Goal: Communication & Community: Answer question/provide support

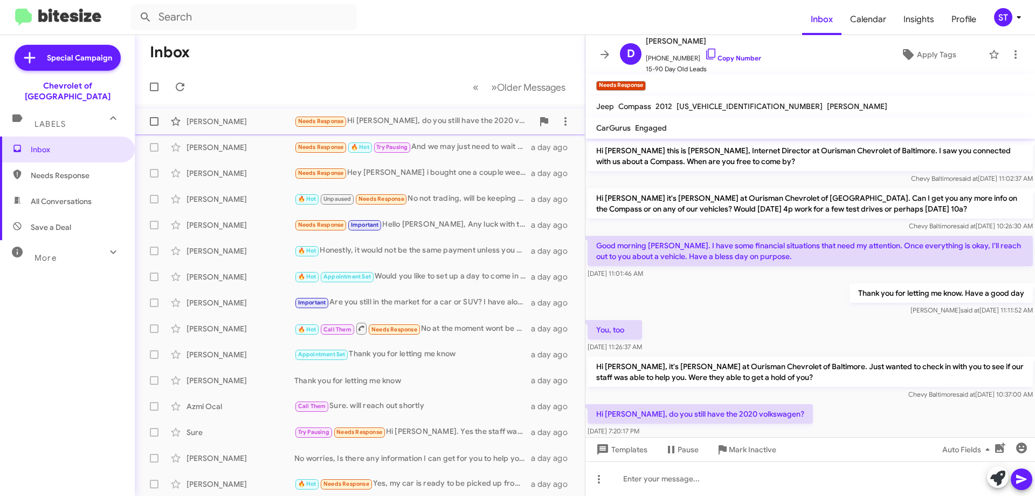
scroll to position [20, 0]
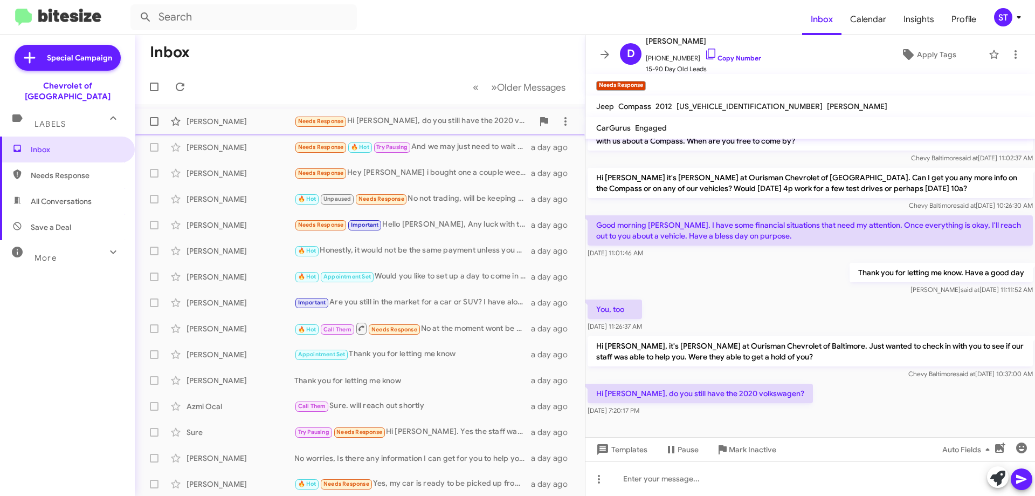
click at [404, 121] on div "Needs Response Hi [PERSON_NAME], do you still have the 2020 volkswagen?" at bounding box center [413, 121] width 239 height 12
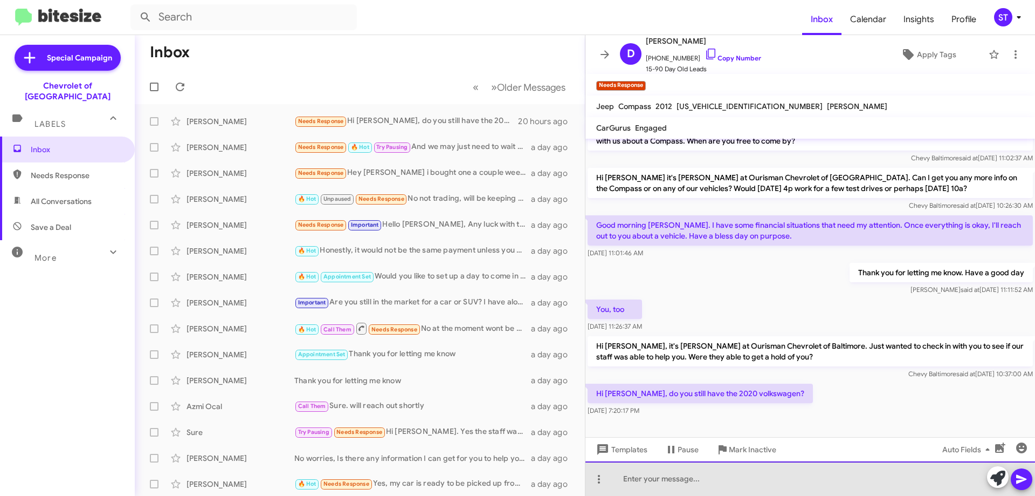
click at [653, 492] on div at bounding box center [811, 478] width 450 height 35
click at [848, 490] on div "The 2020 Volkswagen was sold, we do have a 2019" at bounding box center [811, 478] width 450 height 35
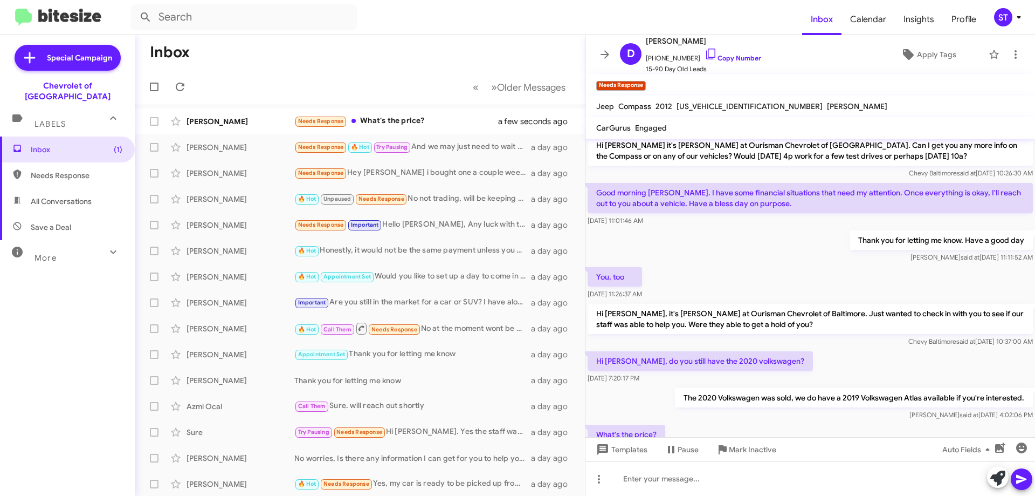
scroll to position [99, 0]
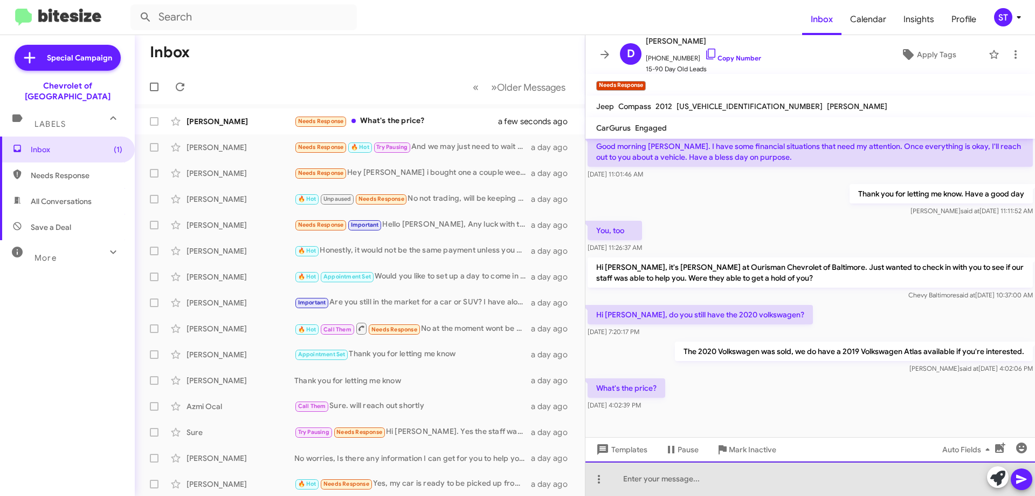
click at [662, 484] on div at bounding box center [811, 478] width 450 height 35
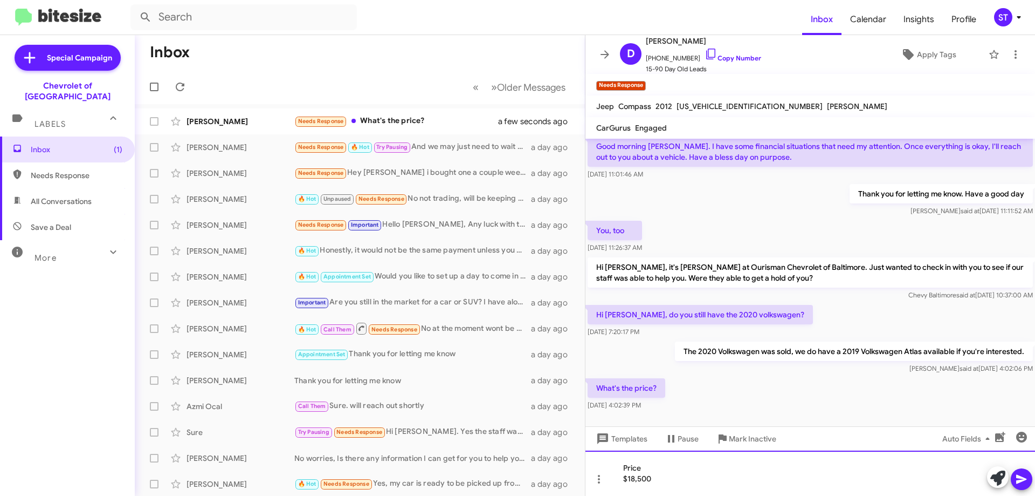
click at [622, 479] on div "Price $18,500" at bounding box center [811, 472] width 450 height 45
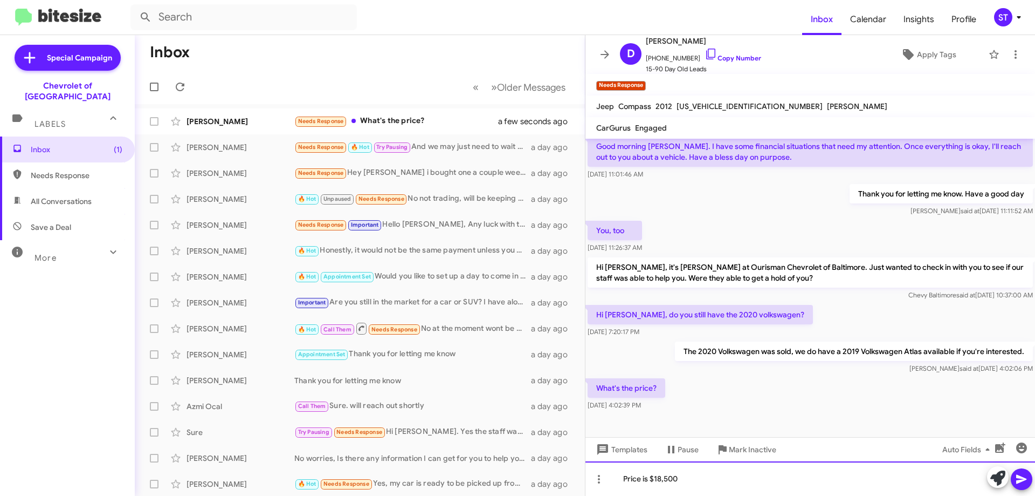
click at [706, 487] on div "Price is $18,500" at bounding box center [811, 478] width 450 height 35
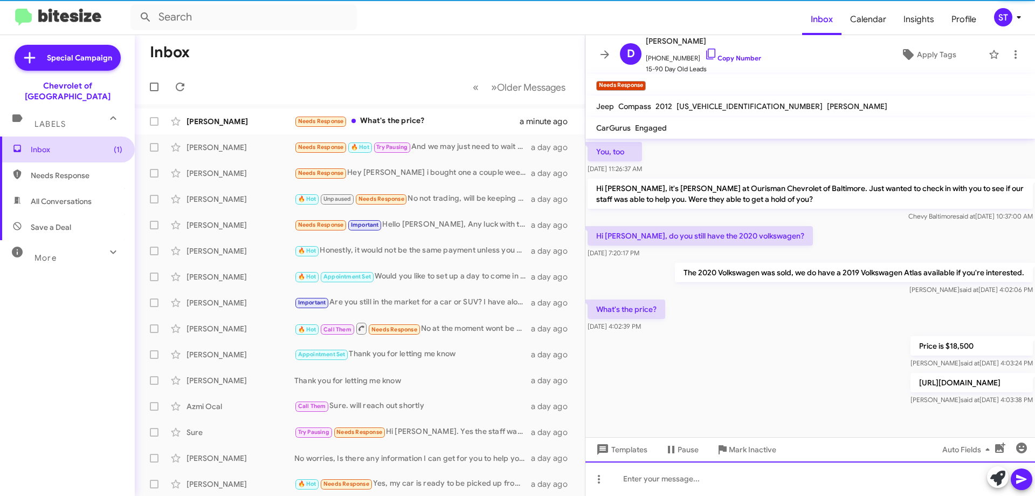
scroll to position [189, 0]
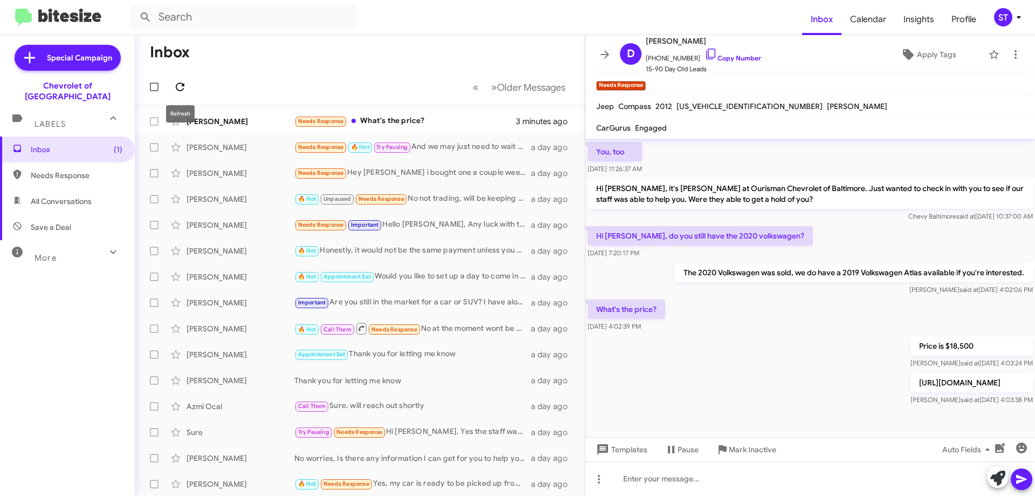
click at [178, 85] on icon at bounding box center [180, 86] width 13 height 13
click at [375, 120] on div "[URL][DOMAIN_NAME]" at bounding box center [413, 121] width 239 height 11
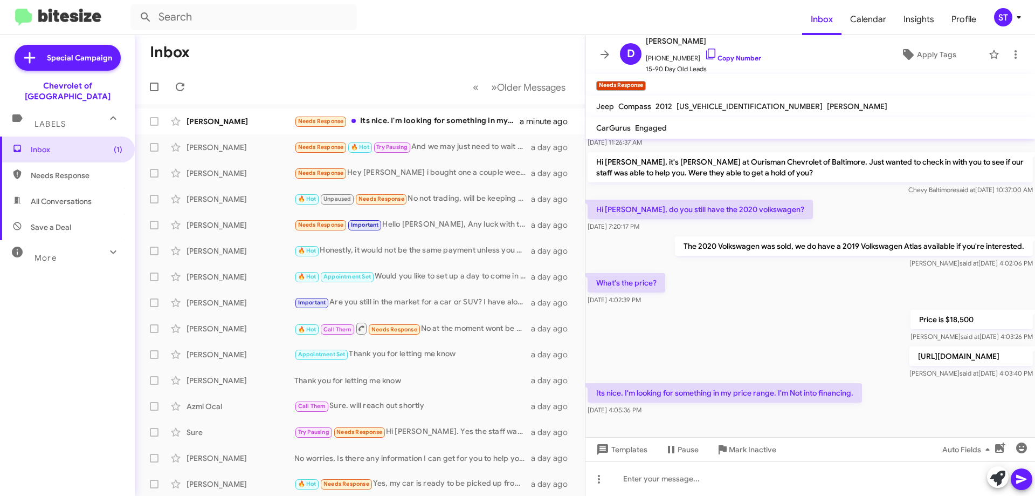
scroll to position [228, 0]
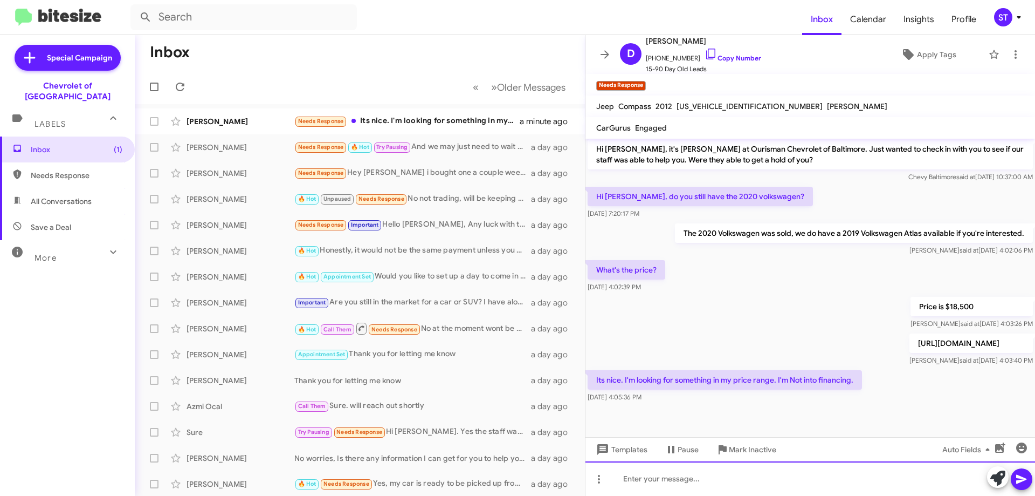
click at [712, 481] on div at bounding box center [811, 478] width 450 height 35
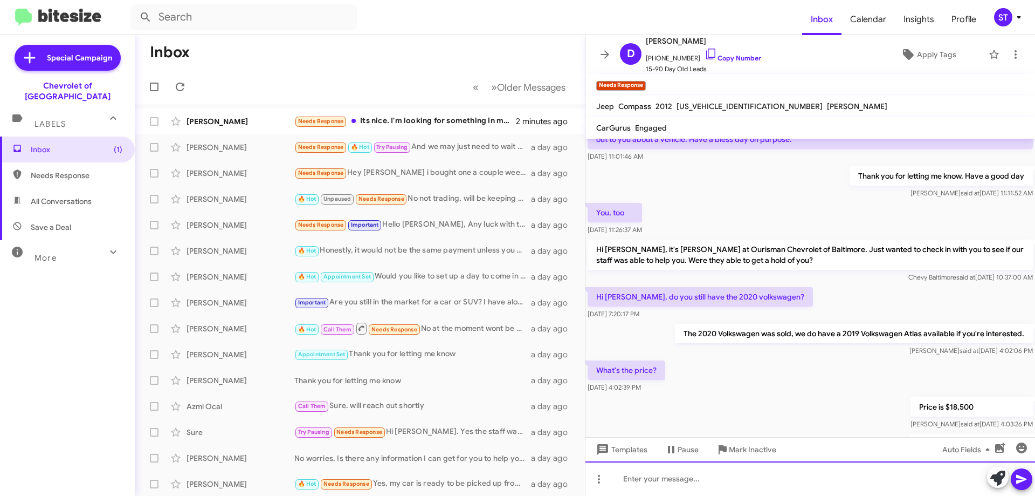
scroll to position [267, 0]
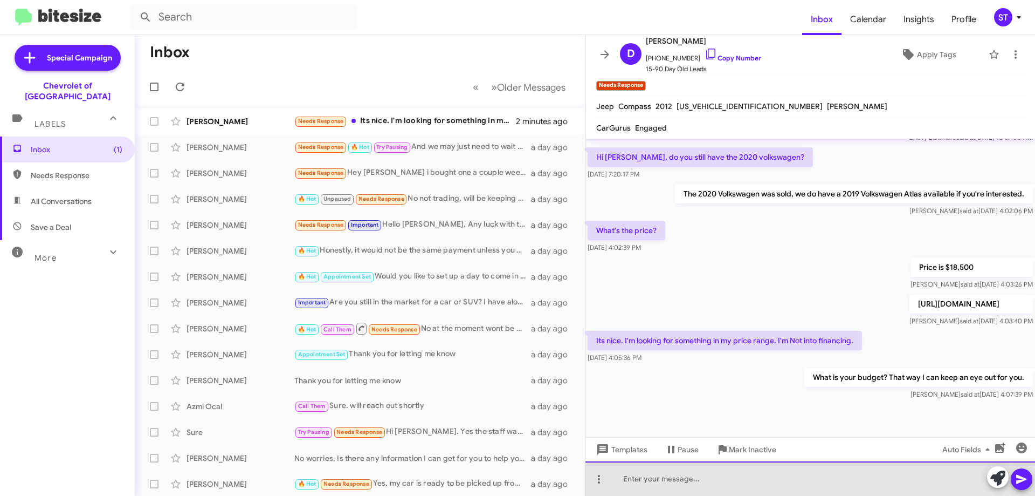
click at [683, 489] on div at bounding box center [811, 478] width 450 height 35
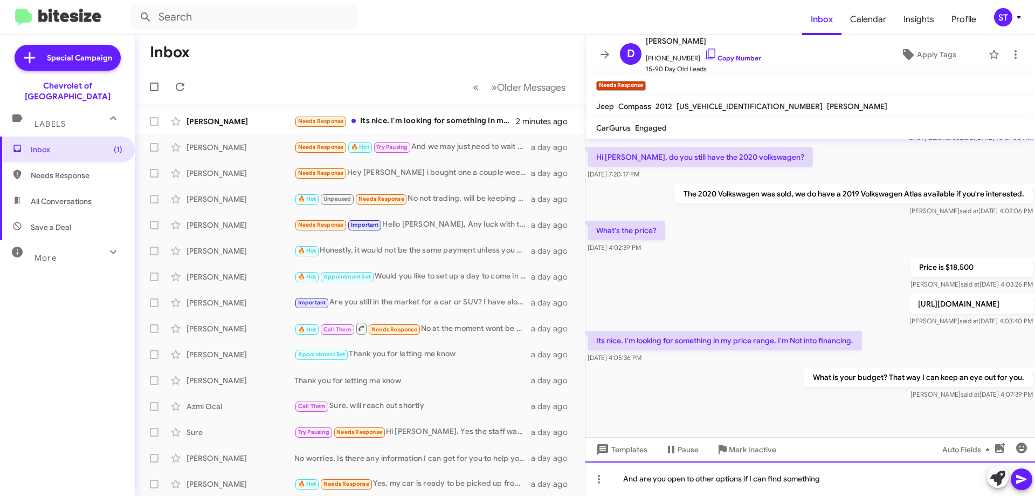
click at [741, 479] on div "And are you open to other options if I can find something" at bounding box center [811, 478] width 450 height 35
click at [874, 471] on div "And are you open to other options for vehicles if I can find something" at bounding box center [811, 478] width 450 height 35
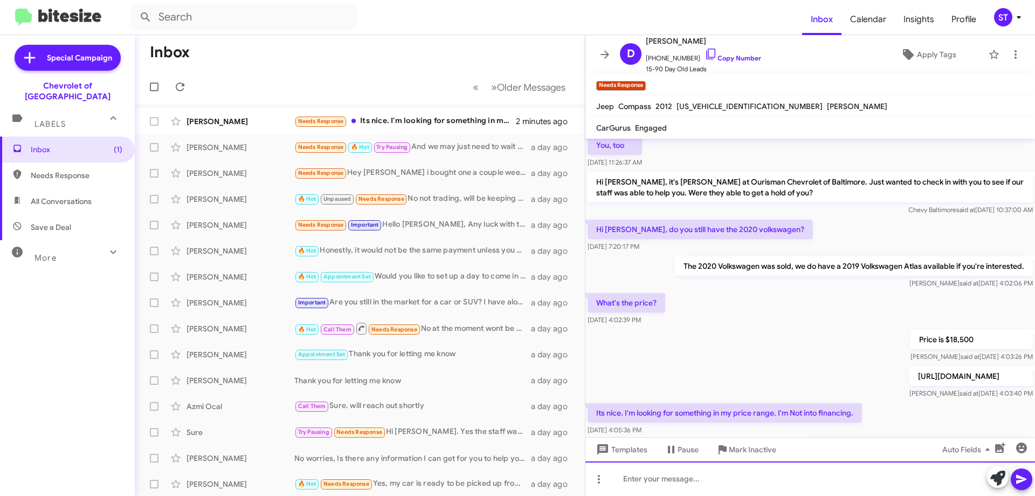
scroll to position [307, 0]
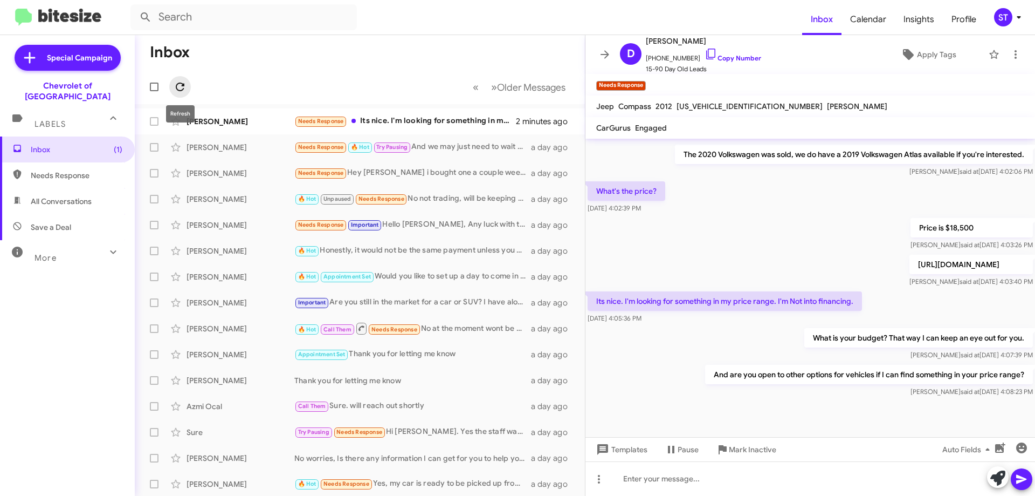
click at [181, 83] on icon at bounding box center [180, 87] width 9 height 9
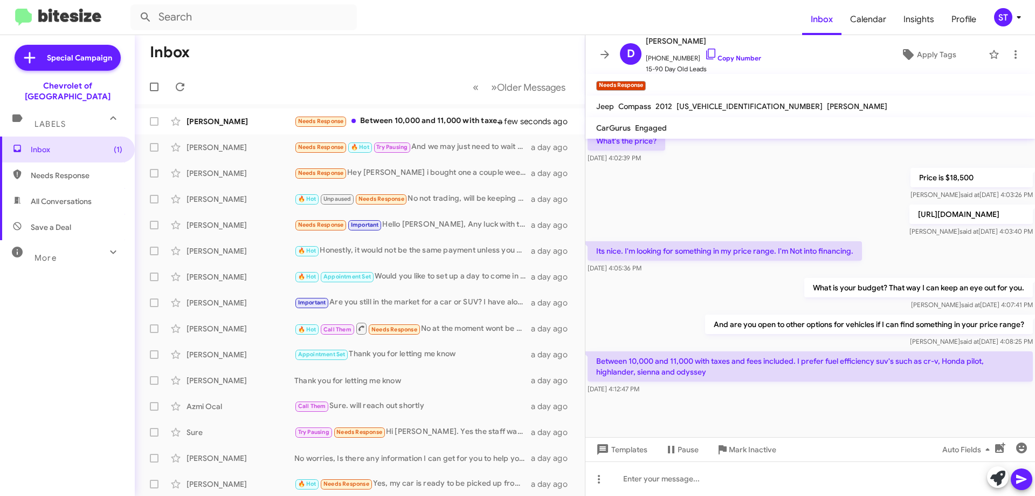
scroll to position [357, 0]
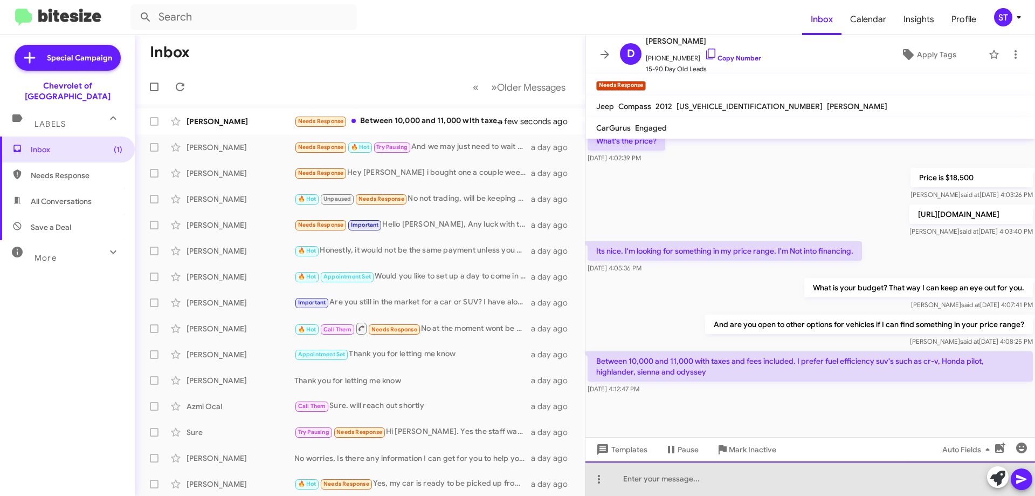
click at [698, 484] on div at bounding box center [811, 478] width 450 height 35
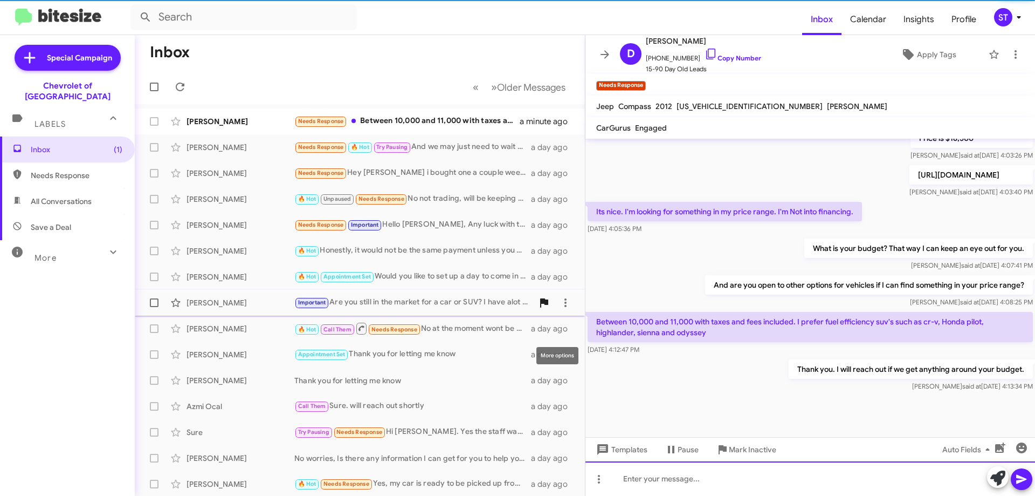
scroll to position [396, 0]
